Goal: Transaction & Acquisition: Download file/media

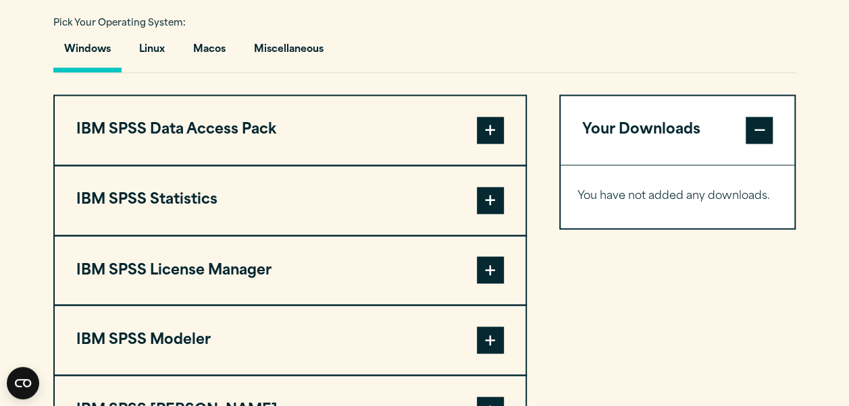
scroll to position [1003, 0]
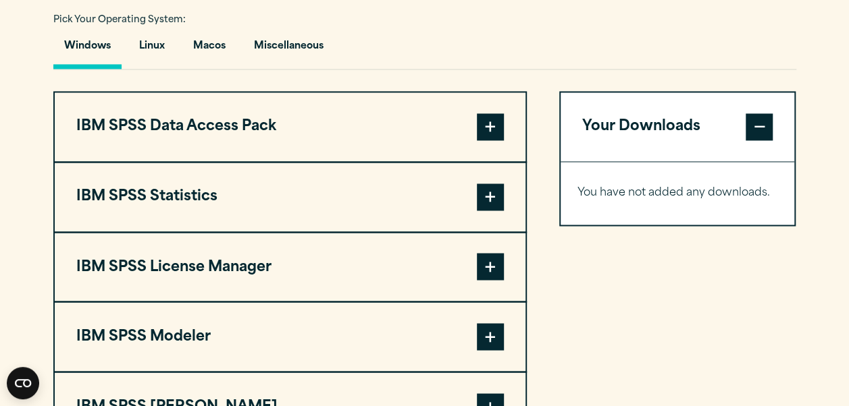
click at [499, 192] on span at bounding box center [490, 197] width 27 height 27
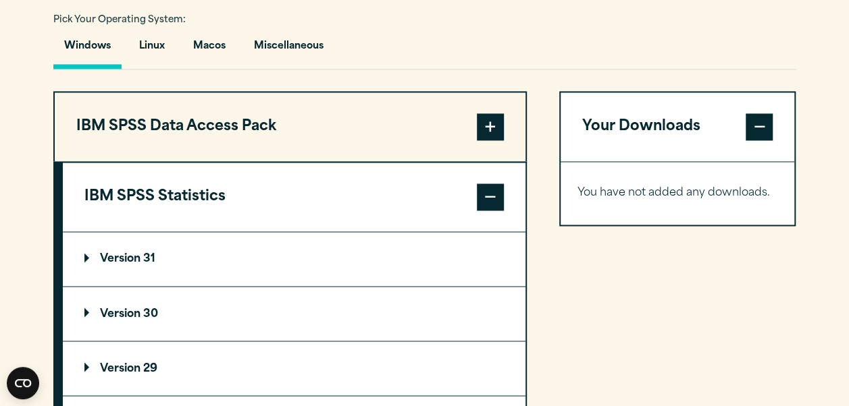
click at [499, 192] on span at bounding box center [490, 197] width 27 height 27
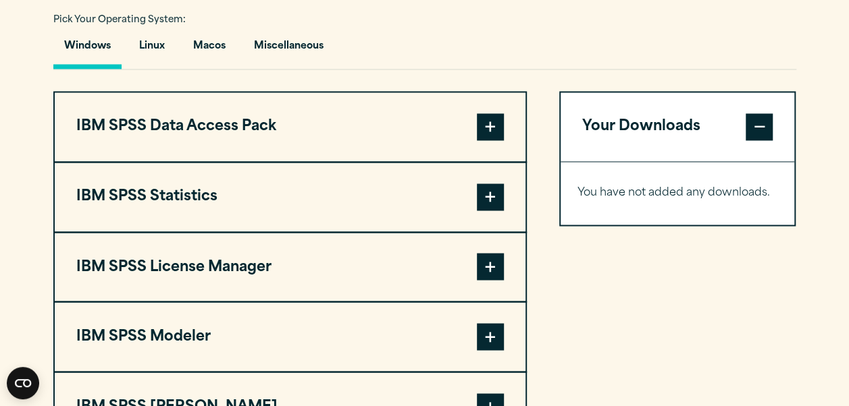
click at [499, 192] on span at bounding box center [490, 197] width 27 height 27
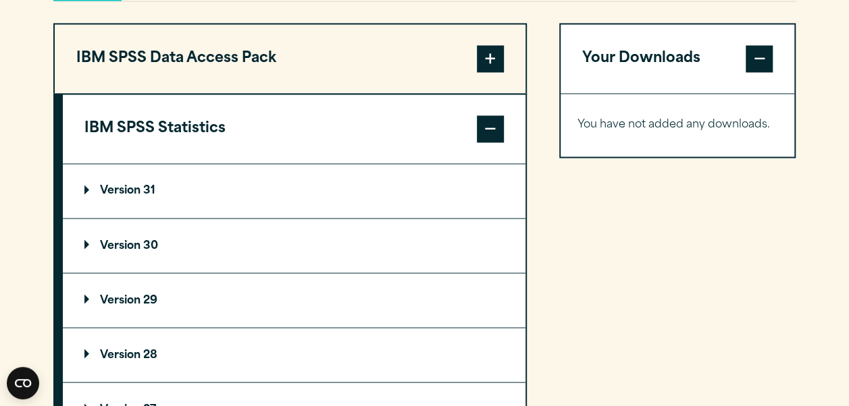
scroll to position [1071, 0]
click at [406, 179] on summary "Version 31" at bounding box center [294, 190] width 462 height 54
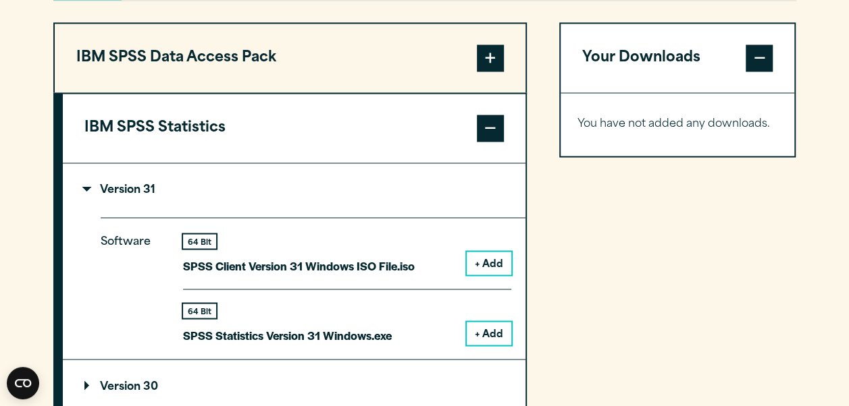
click at [482, 334] on button "+ Add" at bounding box center [488, 333] width 45 height 23
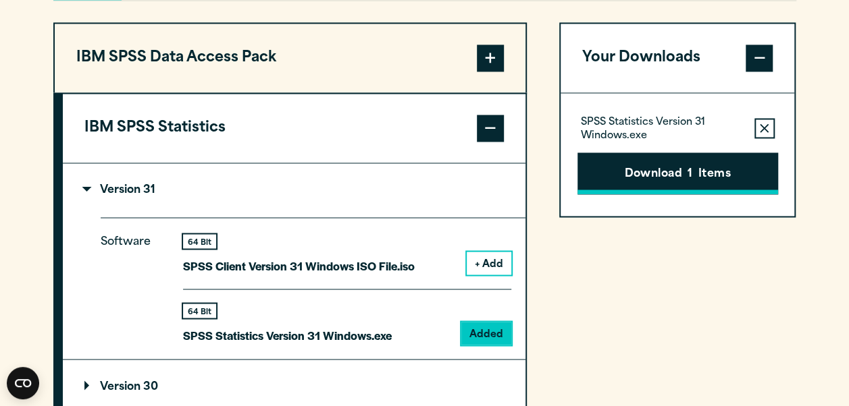
click at [656, 167] on button "Download 1 Items" at bounding box center [677, 174] width 201 height 42
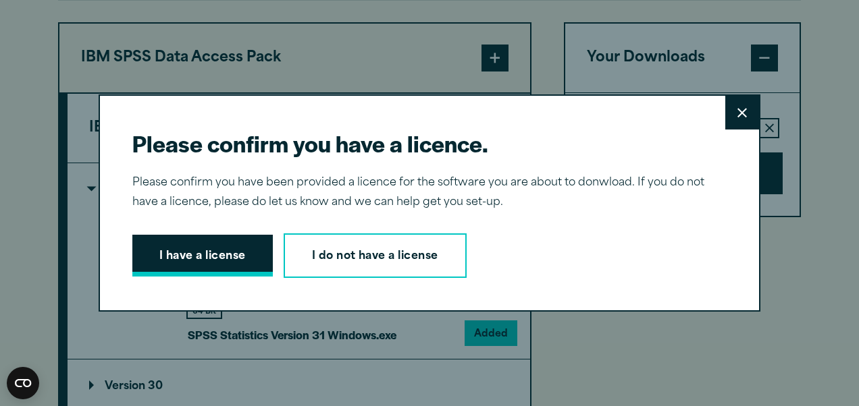
click at [213, 267] on button "I have a license" at bounding box center [202, 256] width 140 height 42
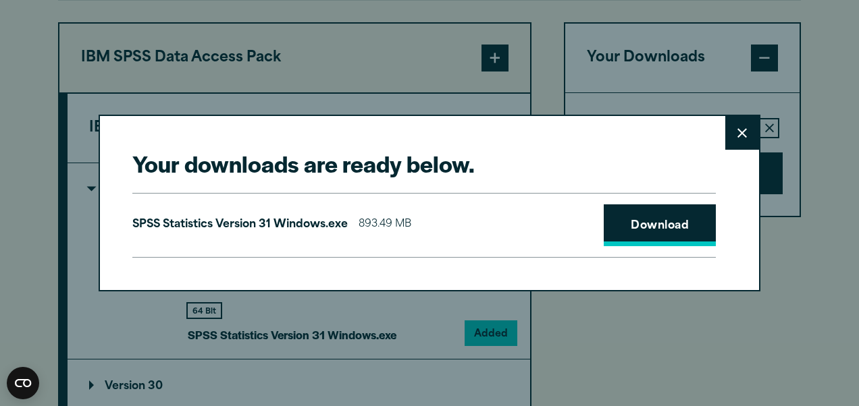
click at [639, 212] on link "Download" at bounding box center [660, 226] width 112 height 42
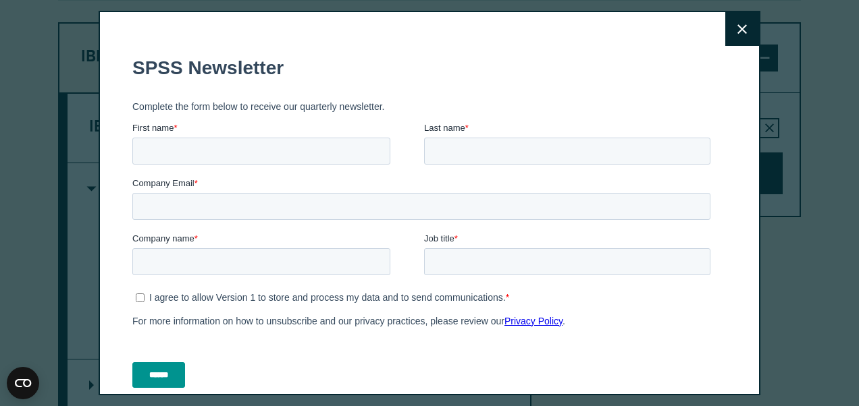
click at [805, 243] on div "Close" at bounding box center [429, 203] width 859 height 406
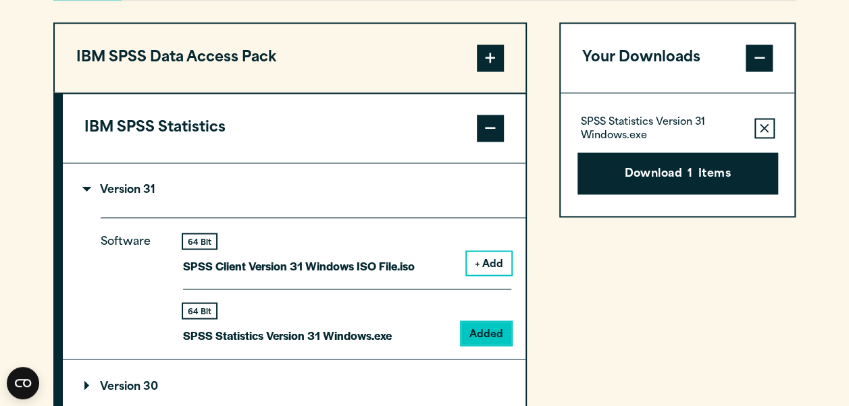
click at [759, 122] on button "Remove this item from your software download list" at bounding box center [764, 128] width 20 height 20
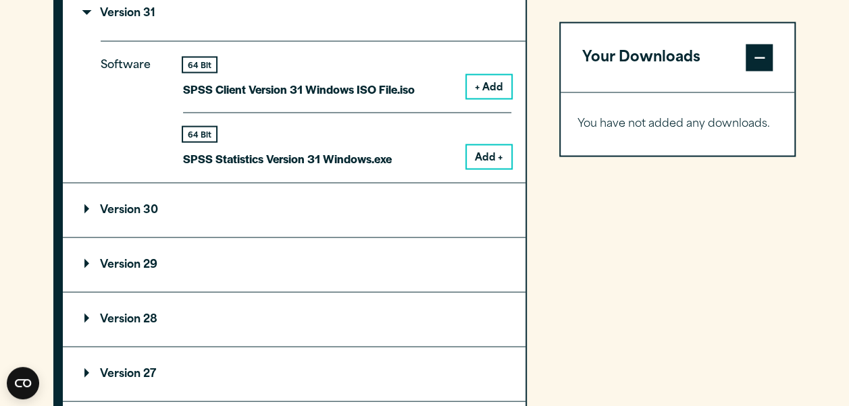
scroll to position [1250, 0]
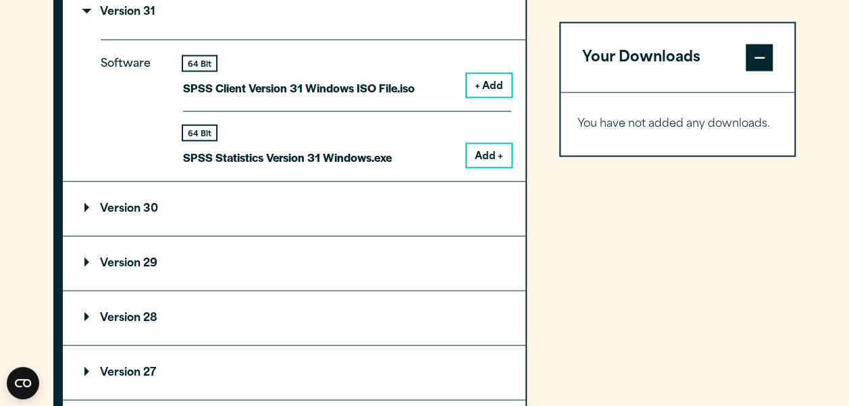
click at [331, 268] on summary "Version 29" at bounding box center [294, 263] width 462 height 54
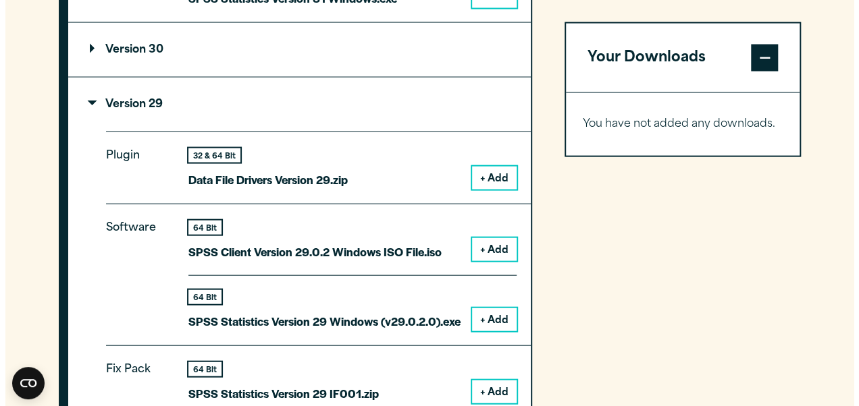
scroll to position [1412, 0]
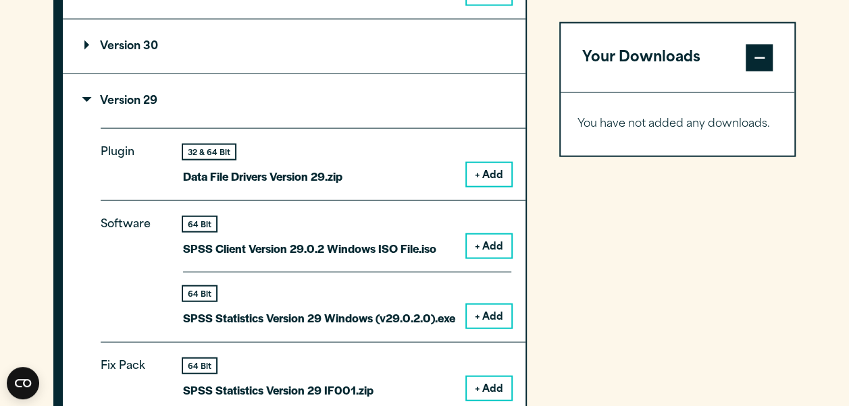
click at [477, 322] on button "+ Add" at bounding box center [488, 316] width 45 height 23
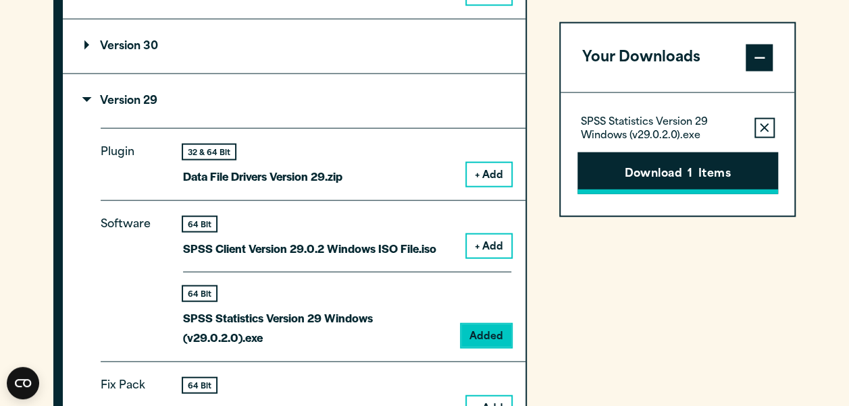
click at [647, 178] on button "Download 1 Items" at bounding box center [677, 173] width 201 height 42
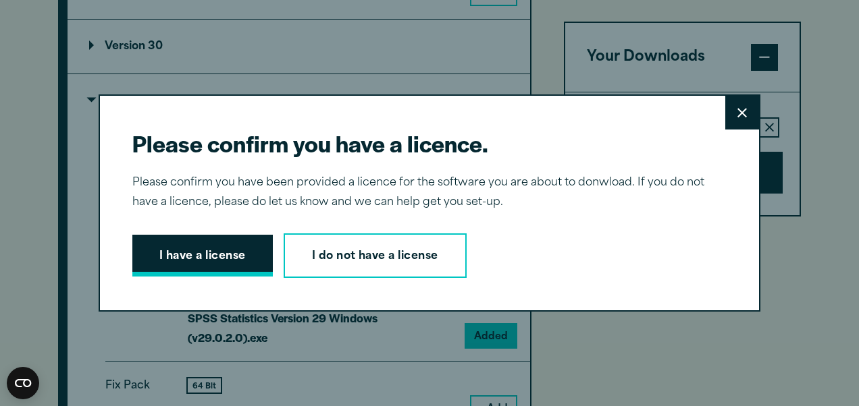
click at [202, 264] on button "I have a license" at bounding box center [202, 256] width 140 height 42
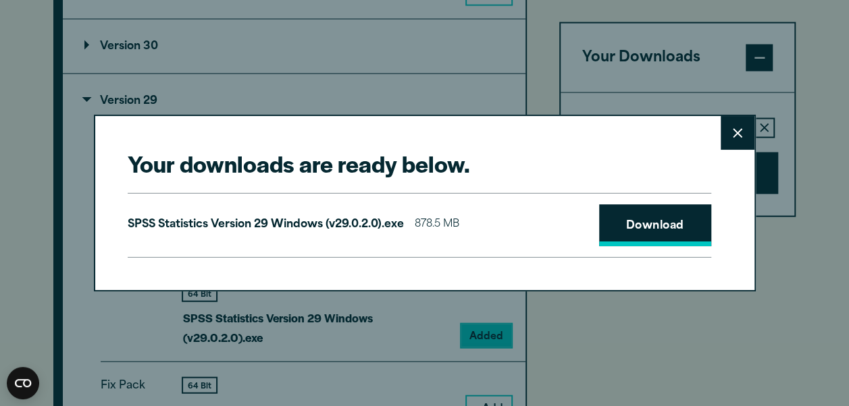
click at [684, 217] on link "Download" at bounding box center [655, 226] width 112 height 42
